Goal: Information Seeking & Learning: Learn about a topic

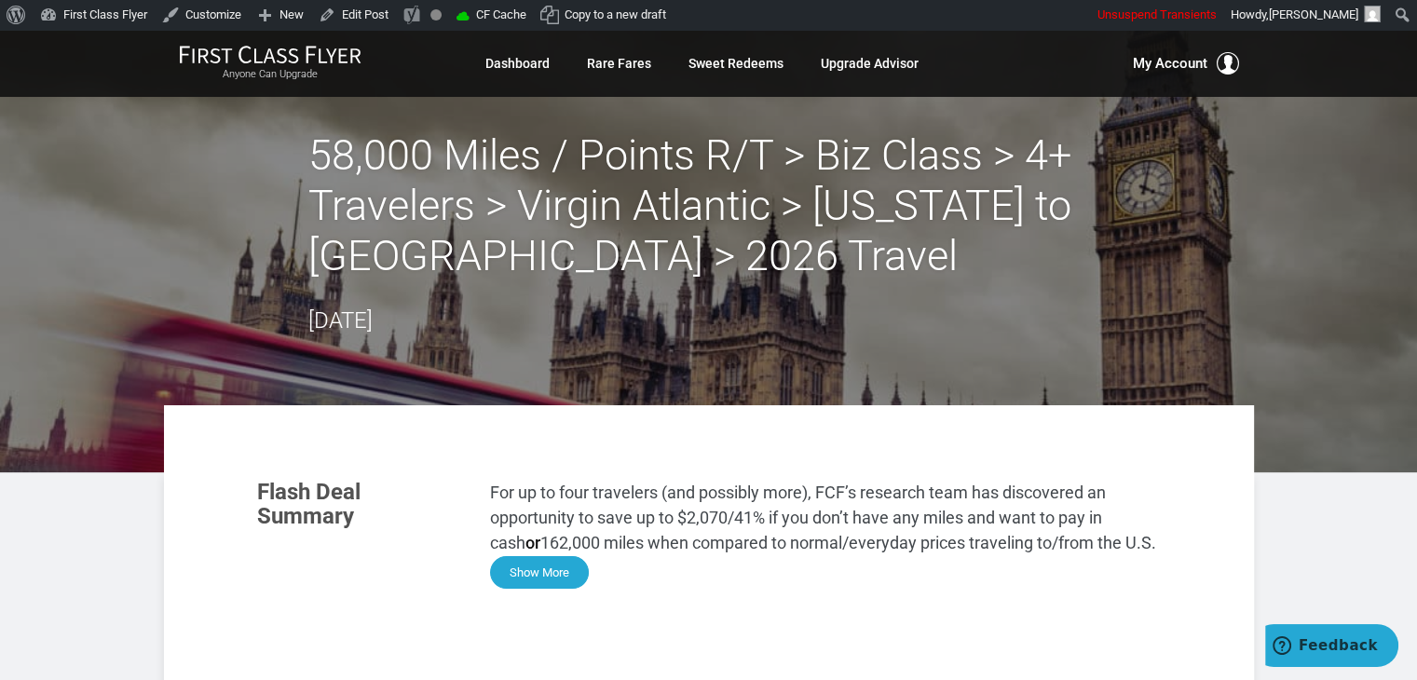
click at [552, 568] on button "Show More" at bounding box center [539, 572] width 99 height 33
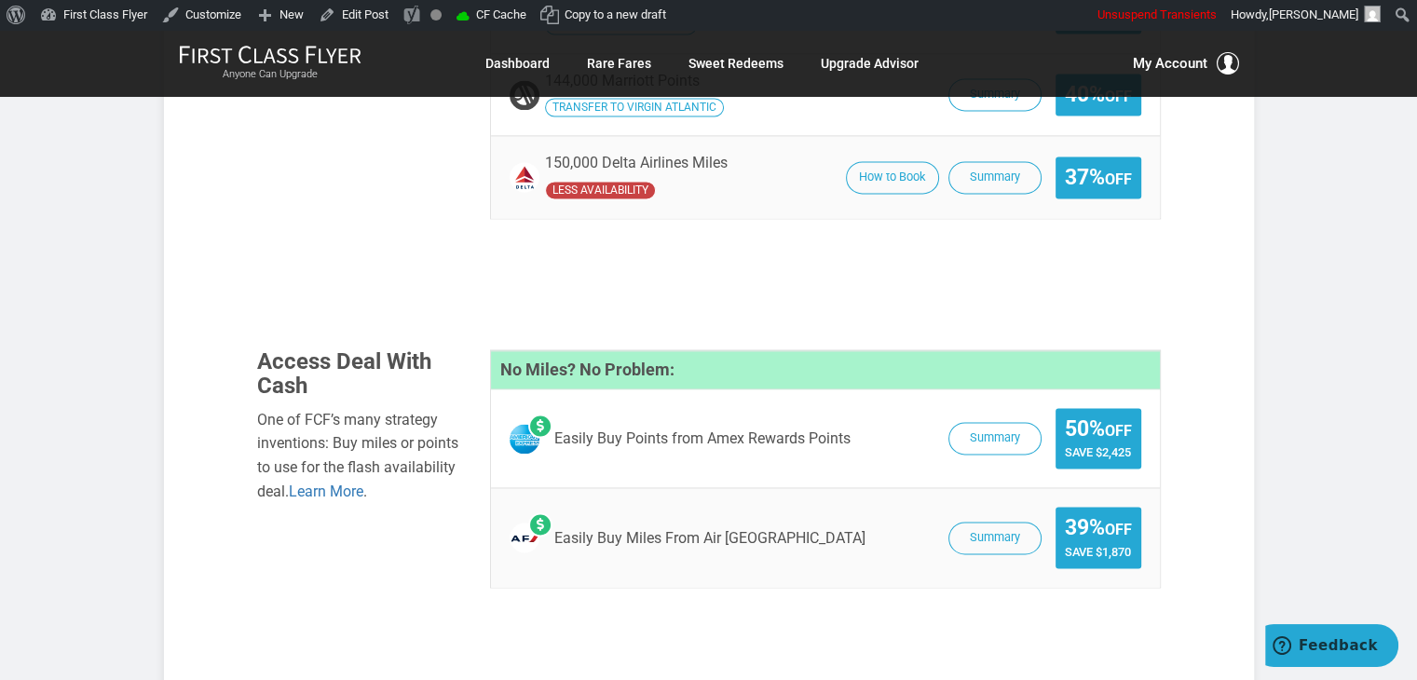
scroll to position [3037, 0]
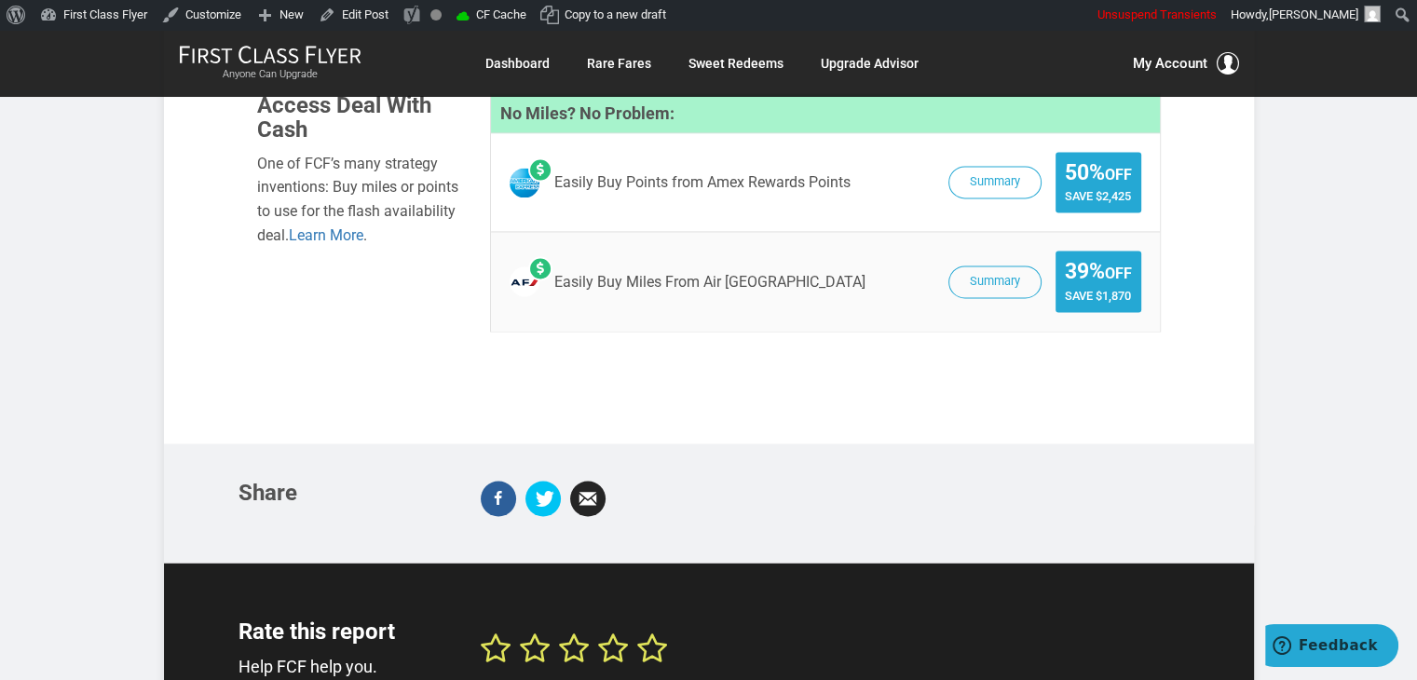
click at [978, 251] on span "Summary 39% Off Save $1,870" at bounding box center [1040, 282] width 202 height 62
click at [970, 267] on button "Summary" at bounding box center [995, 283] width 93 height 33
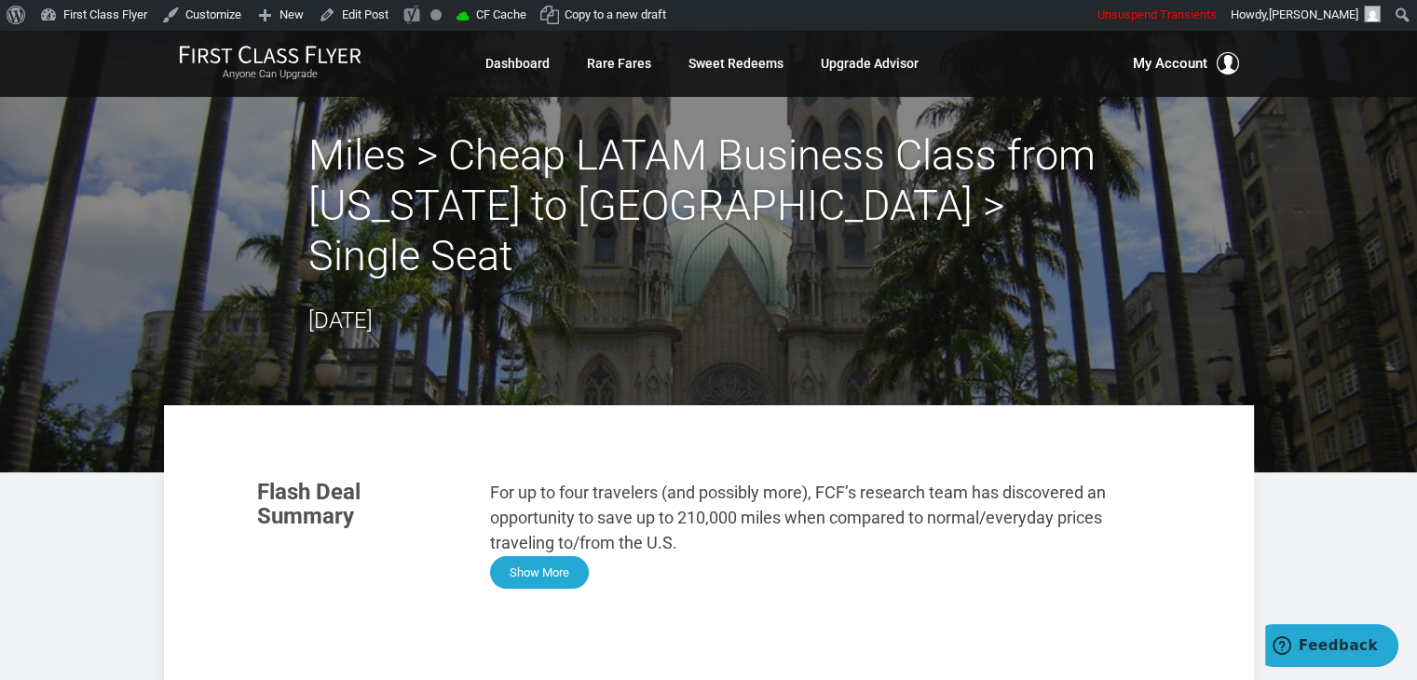
click at [532, 556] on button "Show More" at bounding box center [539, 572] width 99 height 33
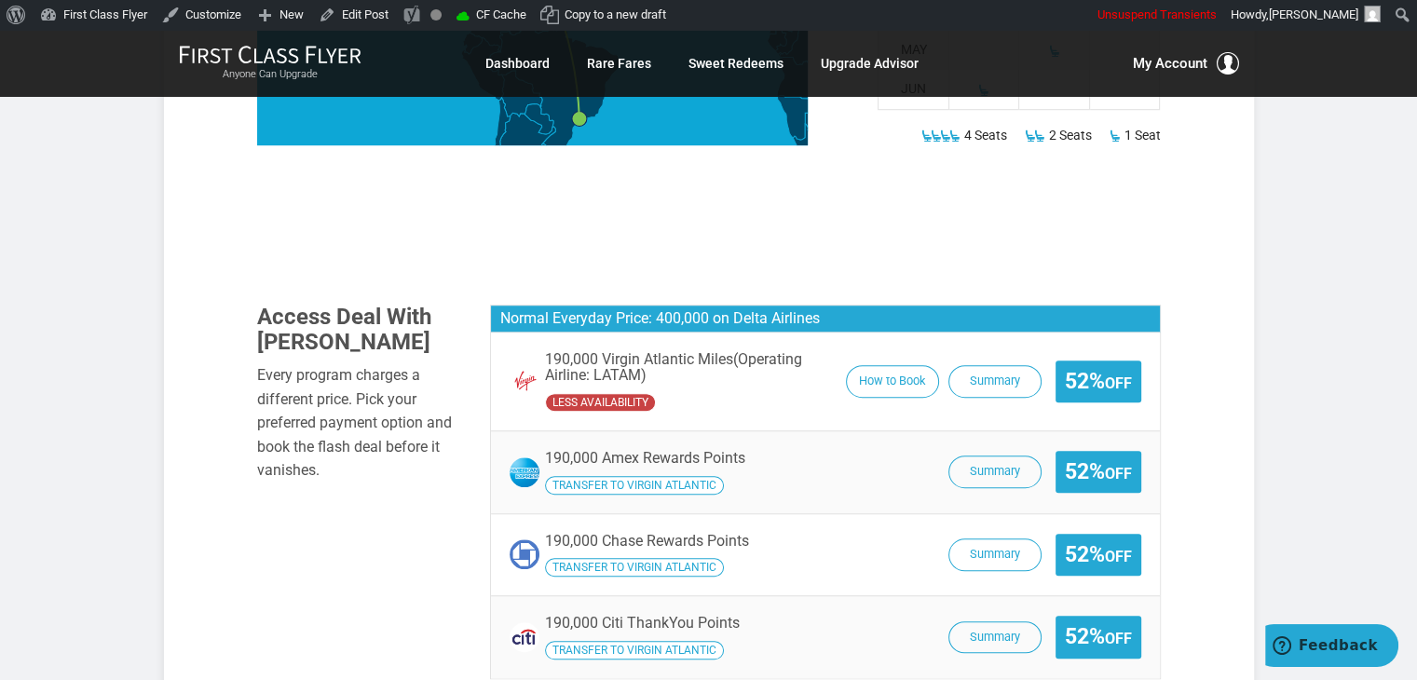
scroll to position [1249, 0]
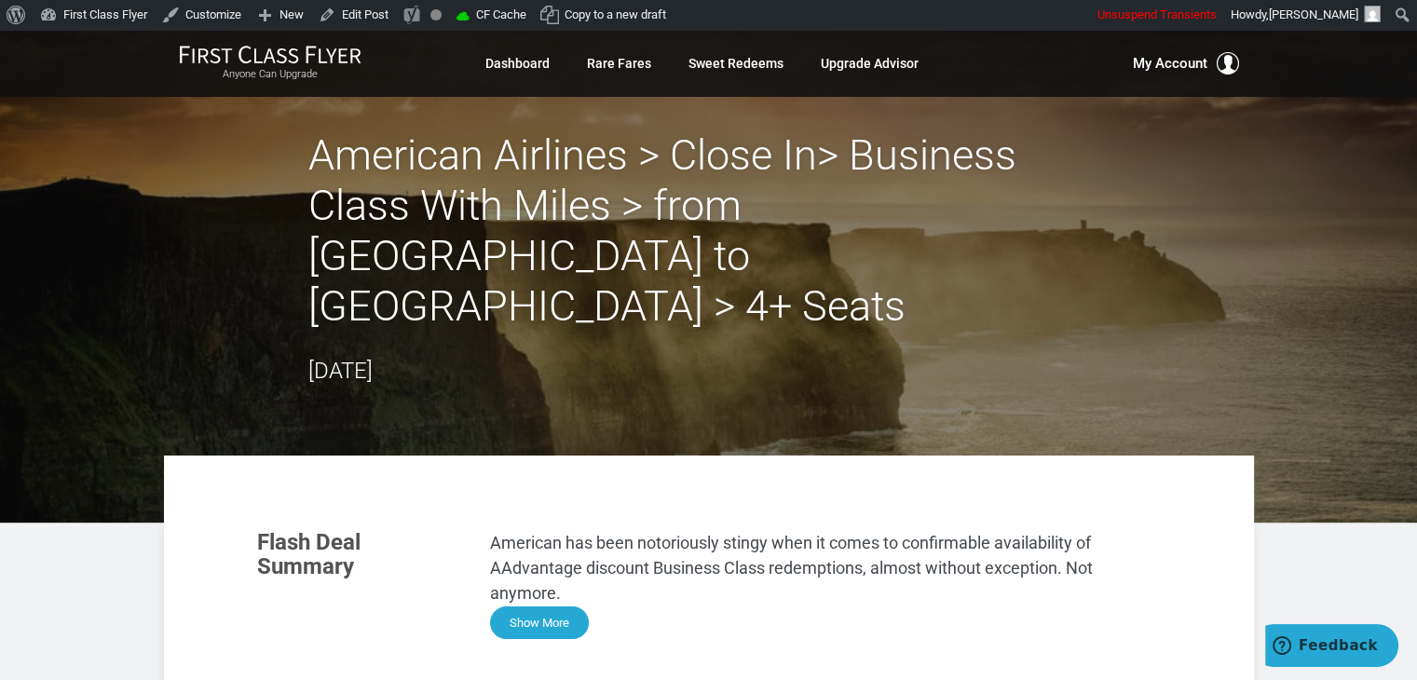
click at [535, 607] on button "Show More" at bounding box center [539, 623] width 99 height 33
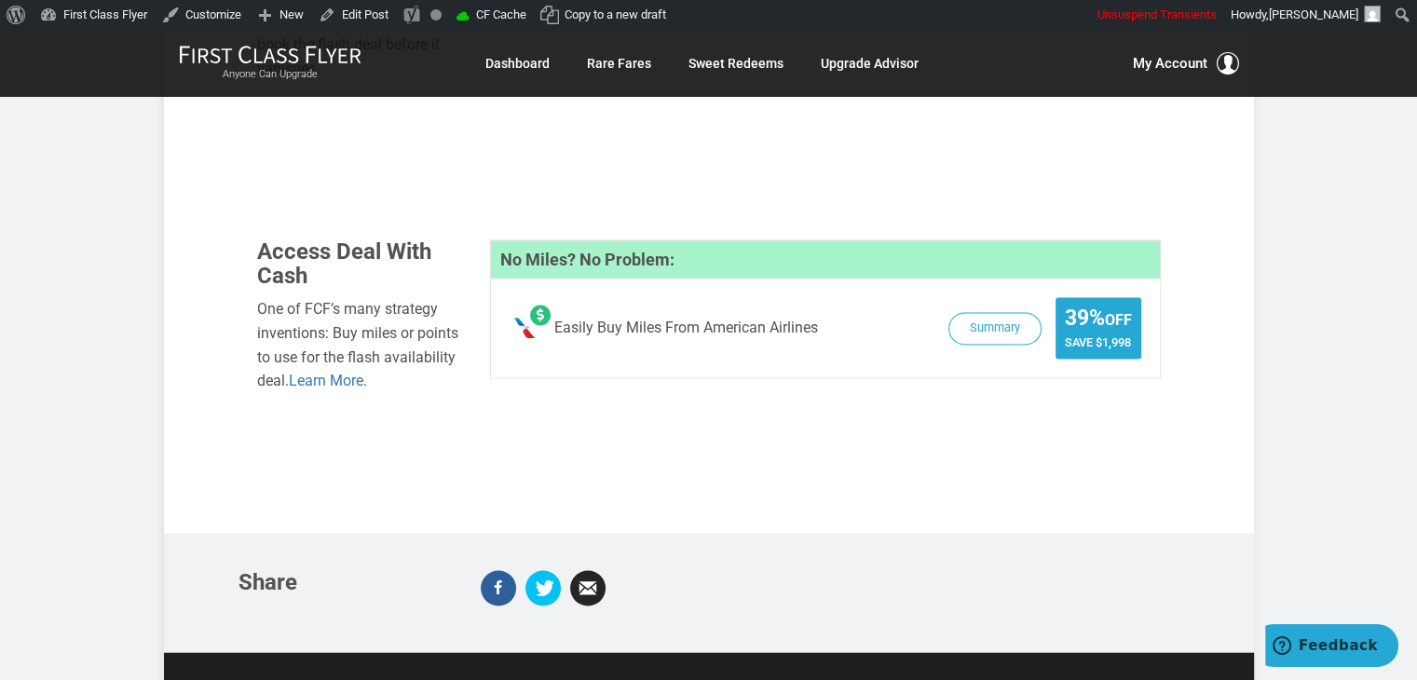
scroll to position [2402, 0]
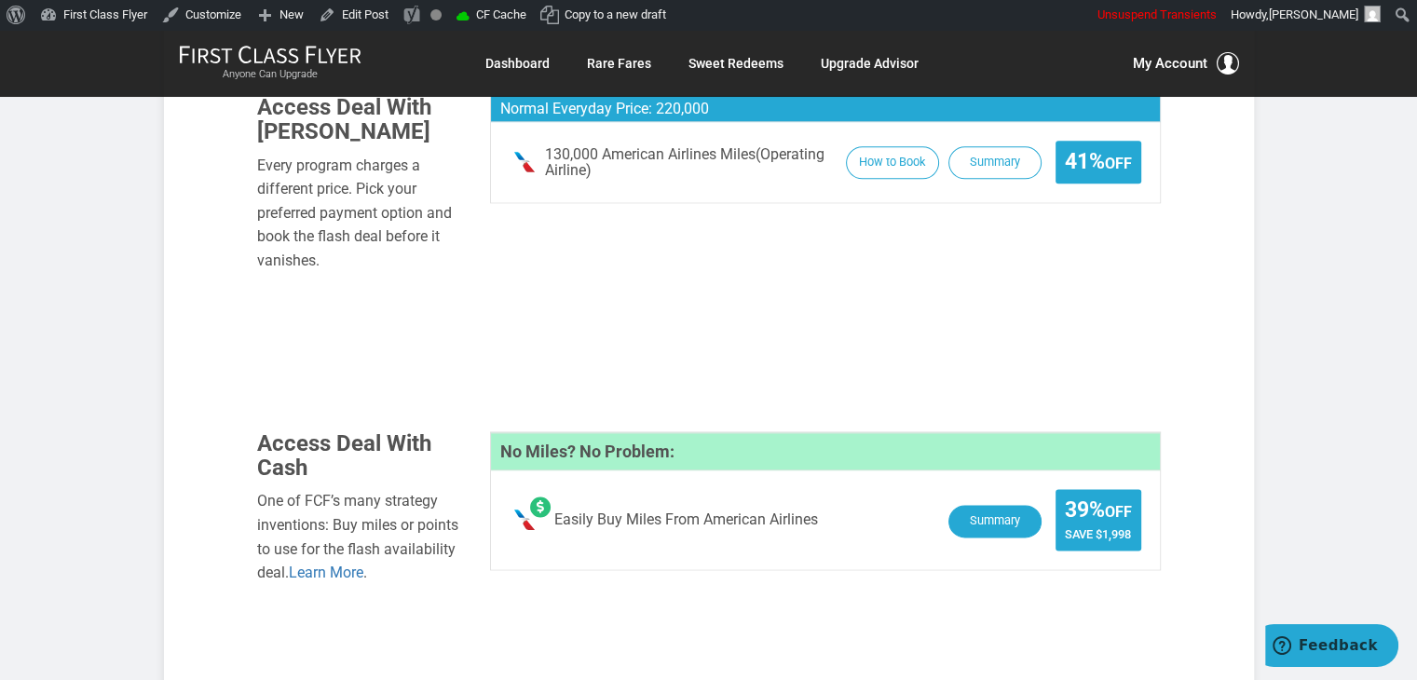
click at [960, 505] on button "Summary" at bounding box center [995, 521] width 93 height 33
